Goal: Task Accomplishment & Management: Manage account settings

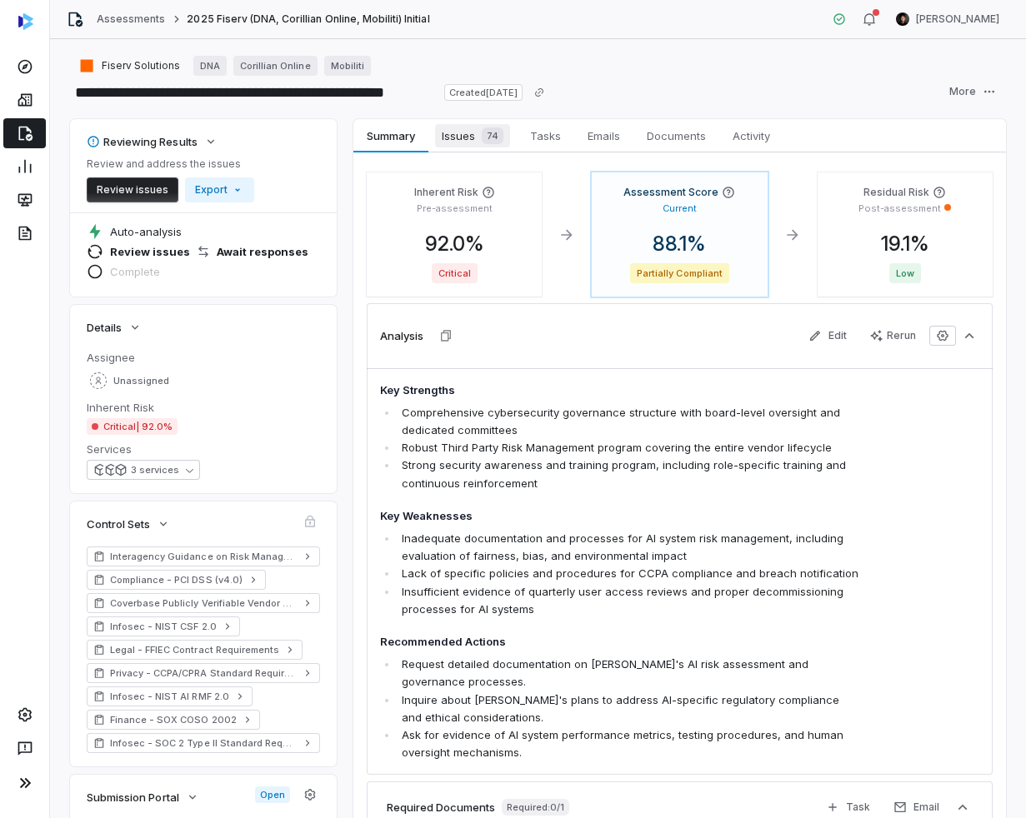
click at [477, 142] on div "74" at bounding box center [489, 135] width 28 height 17
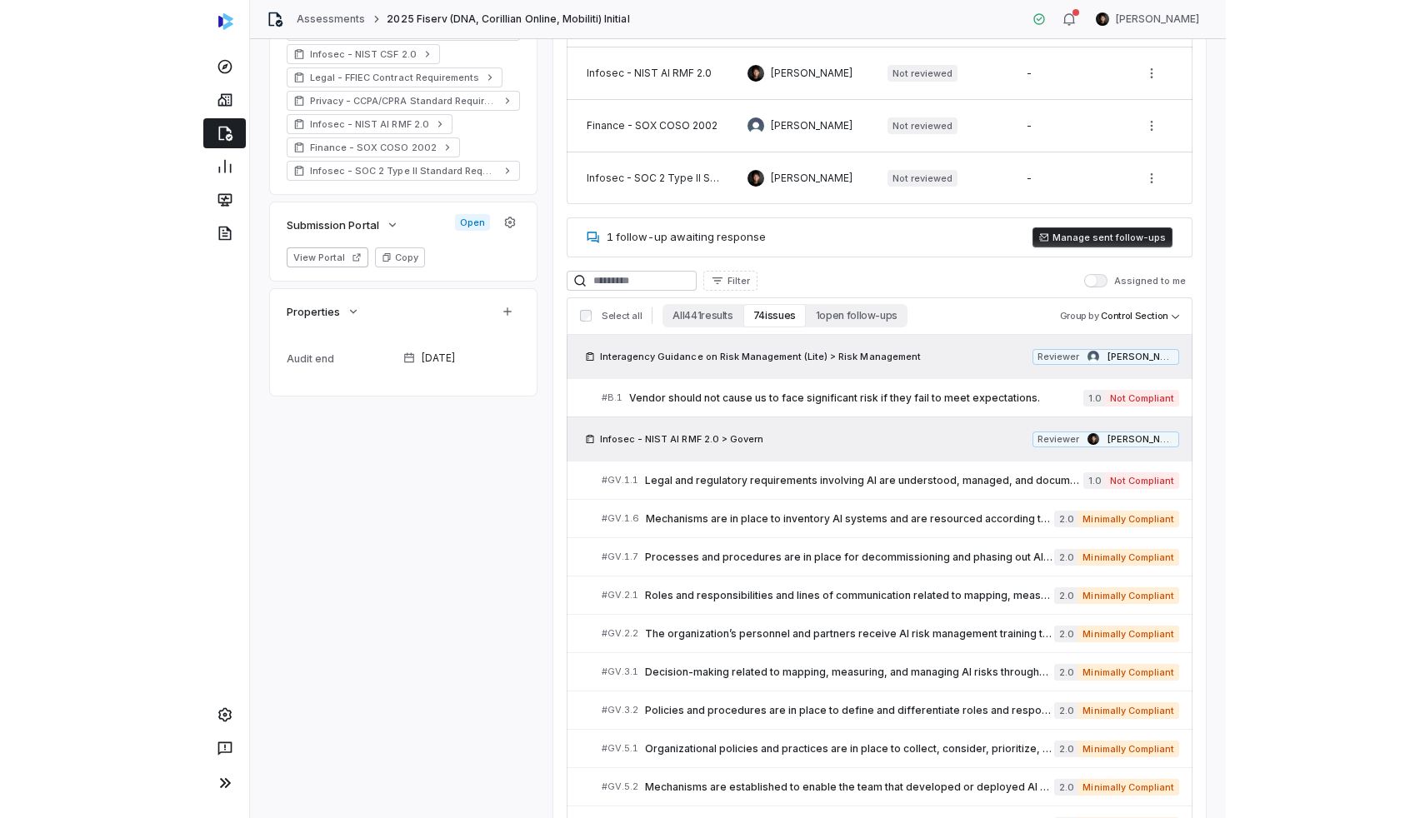
scroll to position [574, 0]
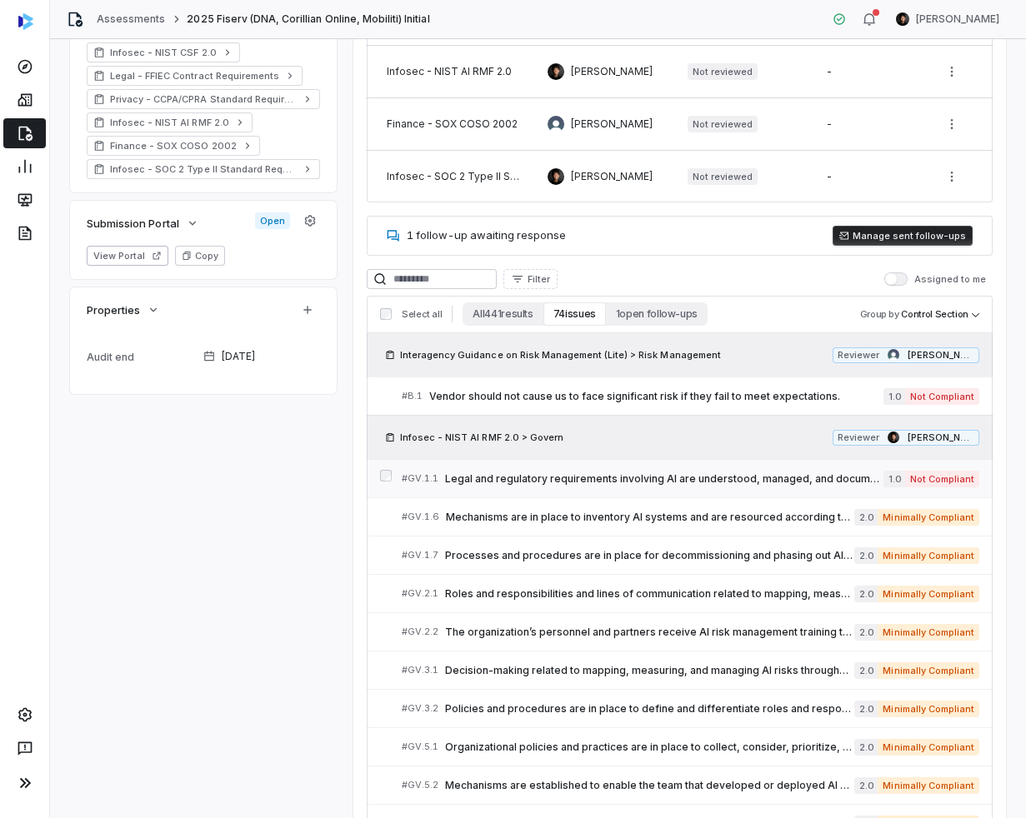
click at [527, 485] on div "# GV.1.1 Legal and regulatory requirements involving AI are understood, managed…" at bounding box center [643, 478] width 482 height 17
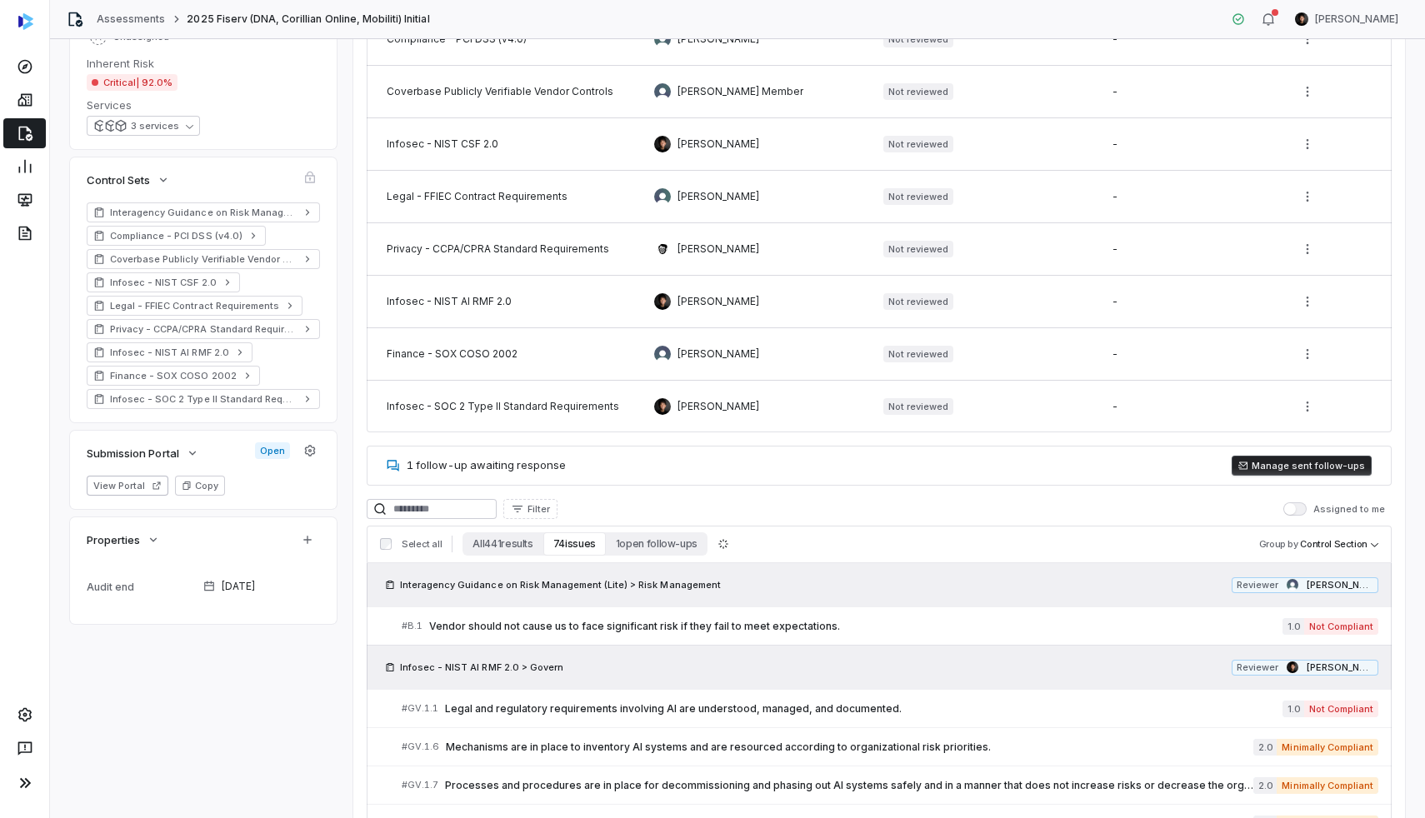
scroll to position [81, 0]
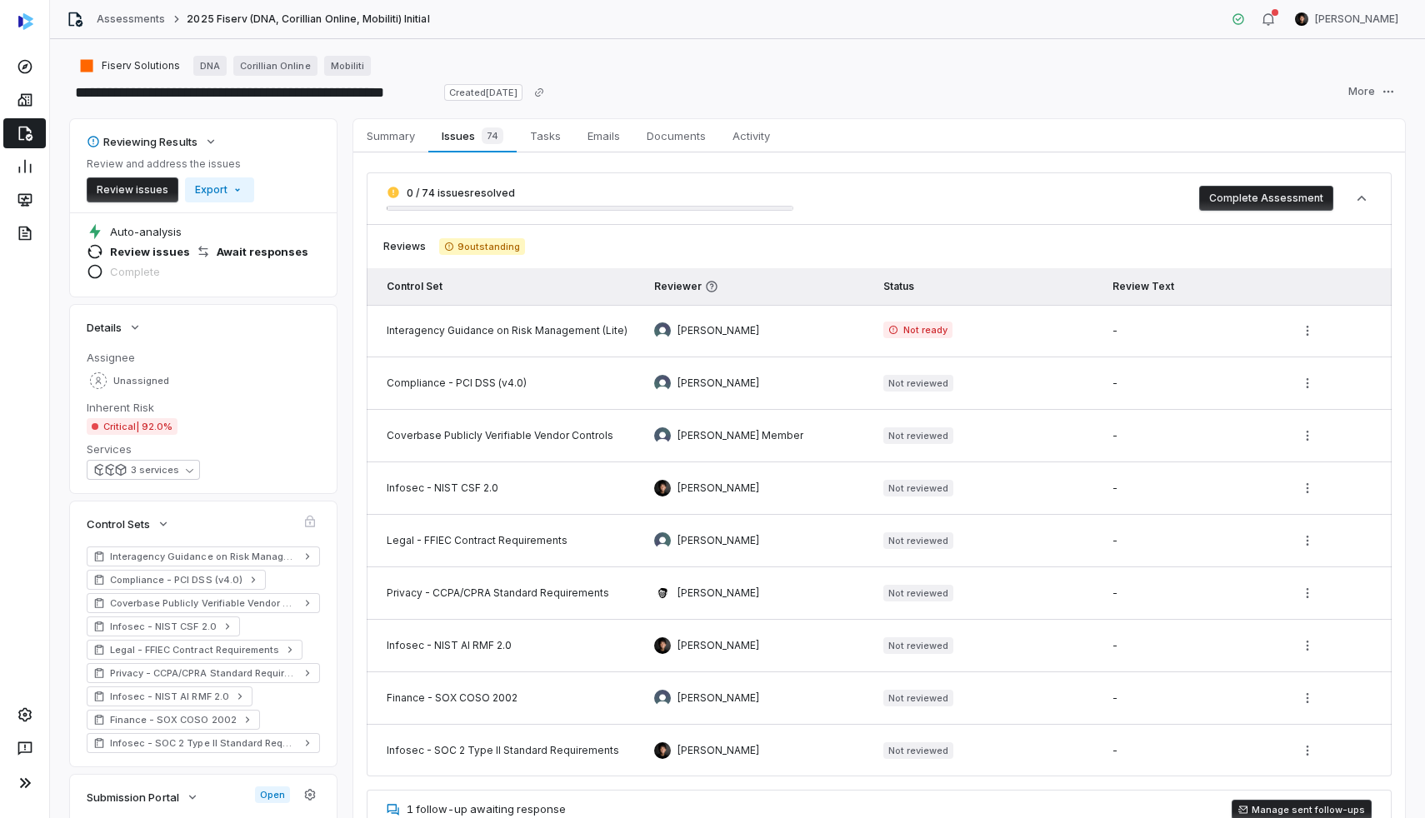
click at [904, 331] on span "Not ready" at bounding box center [917, 330] width 69 height 17
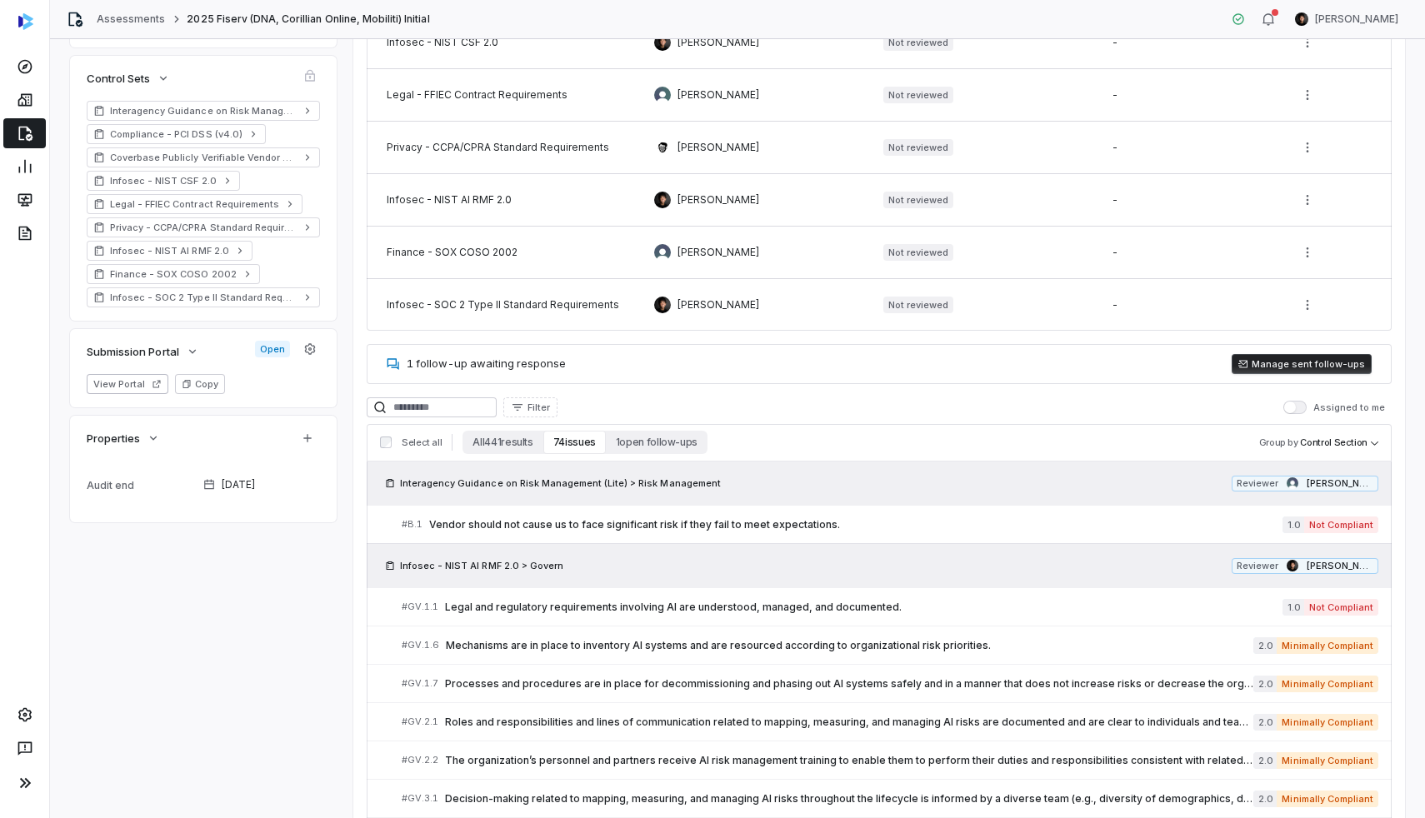
scroll to position [447, 0]
click at [652, 448] on button "1 open follow-ups" at bounding box center [657, 441] width 102 height 23
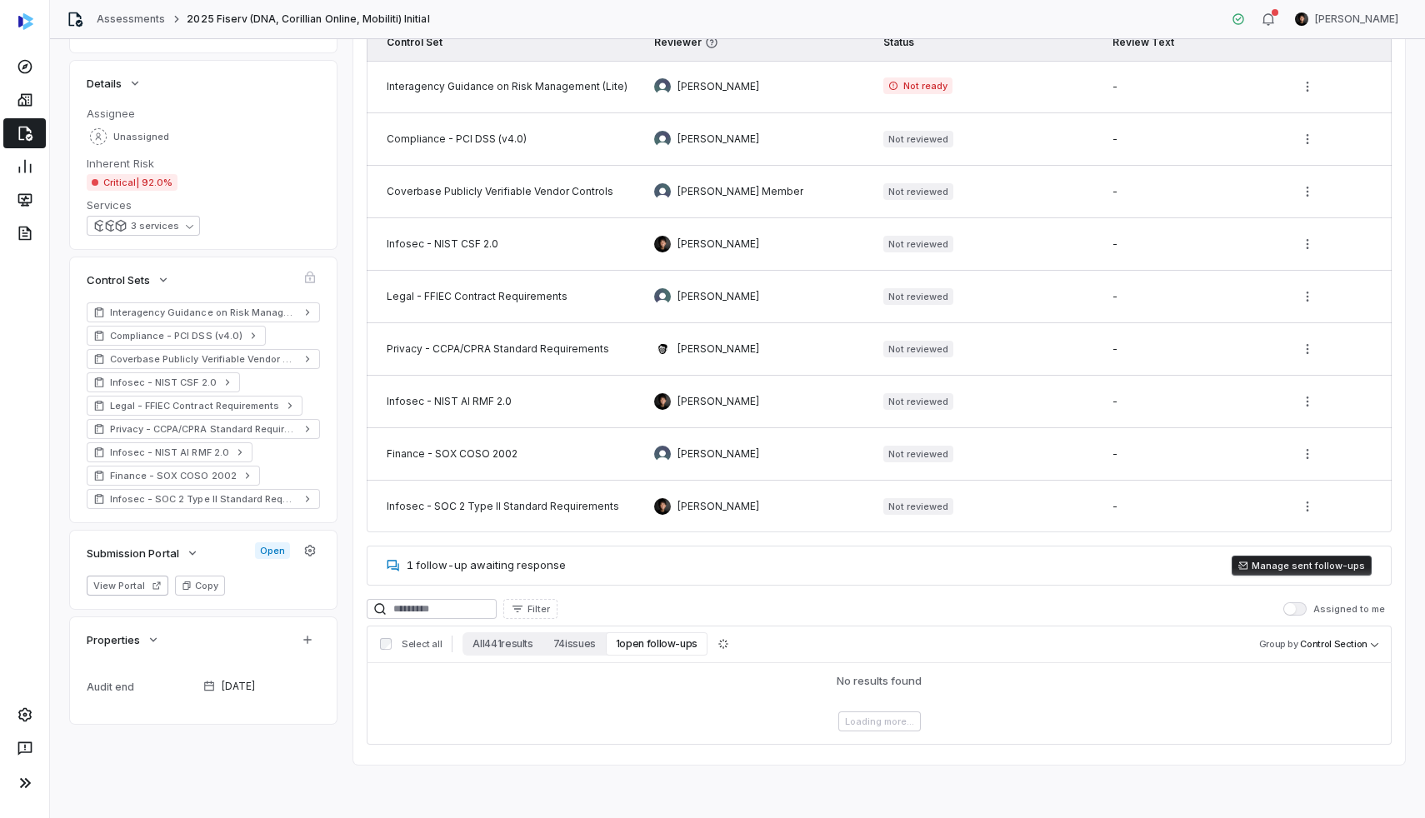
scroll to position [244, 0]
click at [178, 229] on button "3 services" at bounding box center [143, 226] width 113 height 20
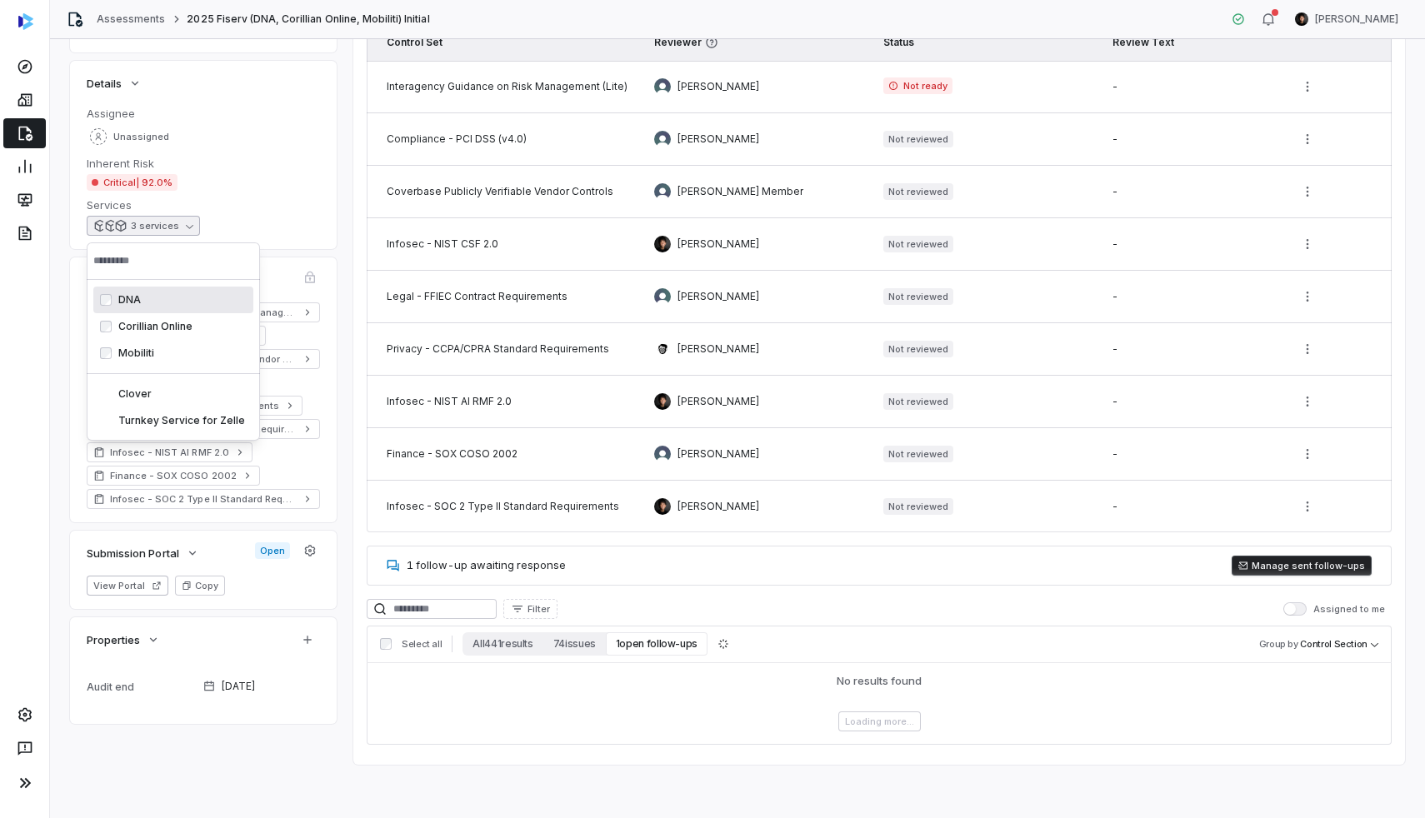
click at [304, 232] on dd "3 services" at bounding box center [203, 226] width 233 height 20
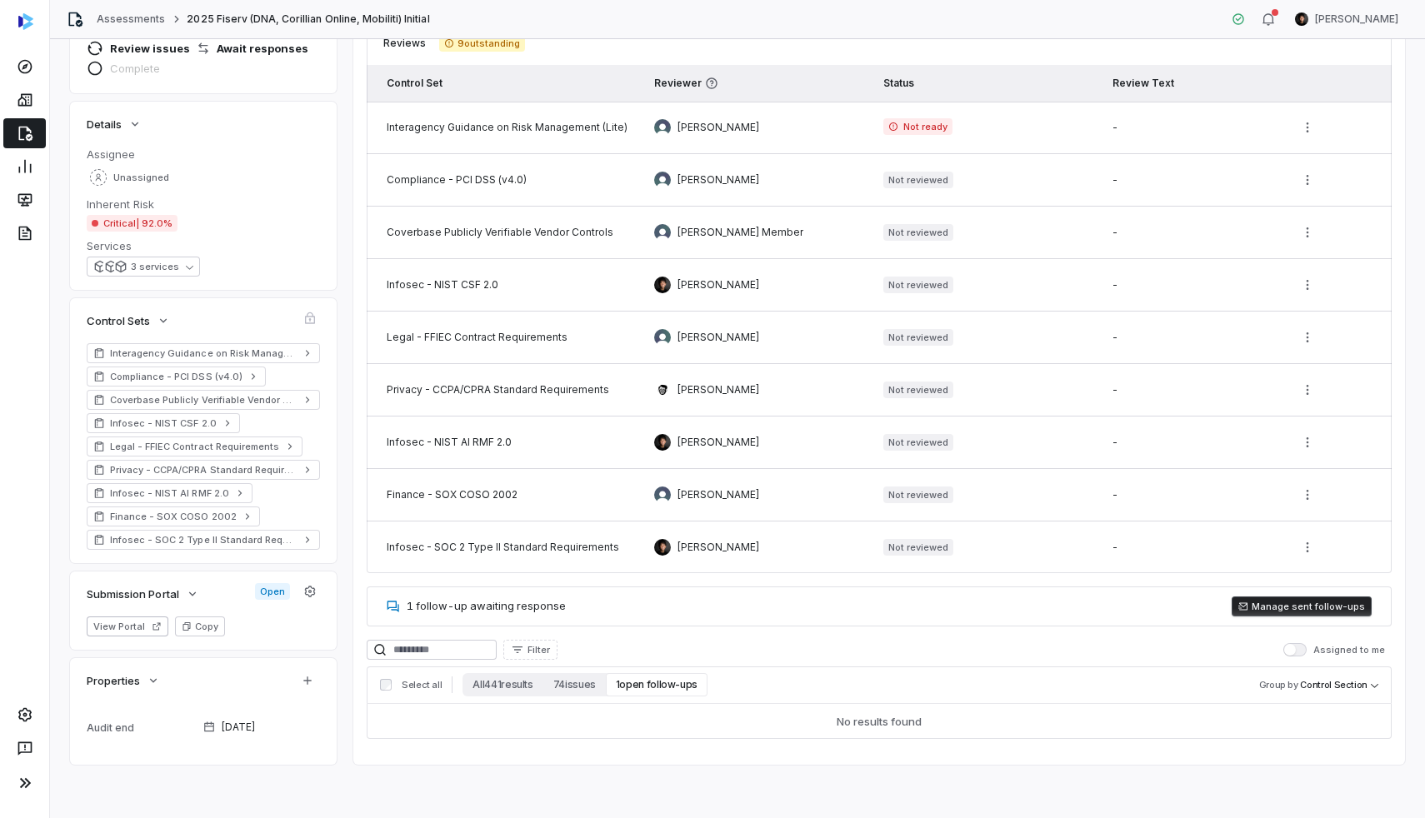
scroll to position [203, 0]
